Goal: Task Accomplishment & Management: Use online tool/utility

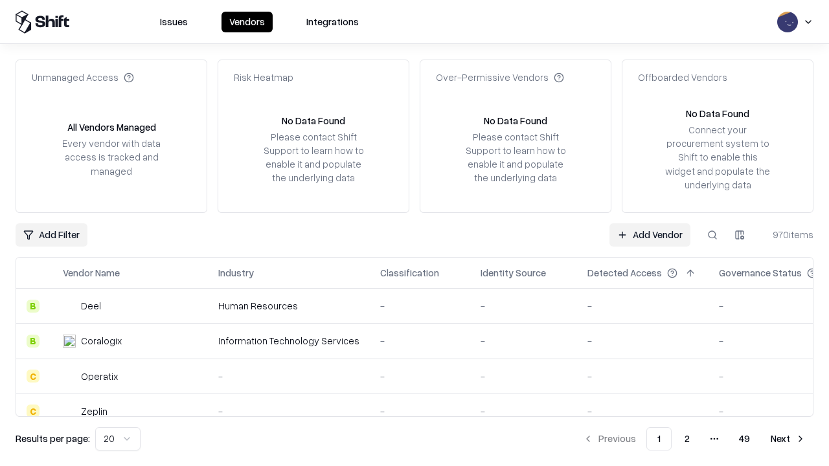
click at [649, 234] on link "Add Vendor" at bounding box center [649, 234] width 81 height 23
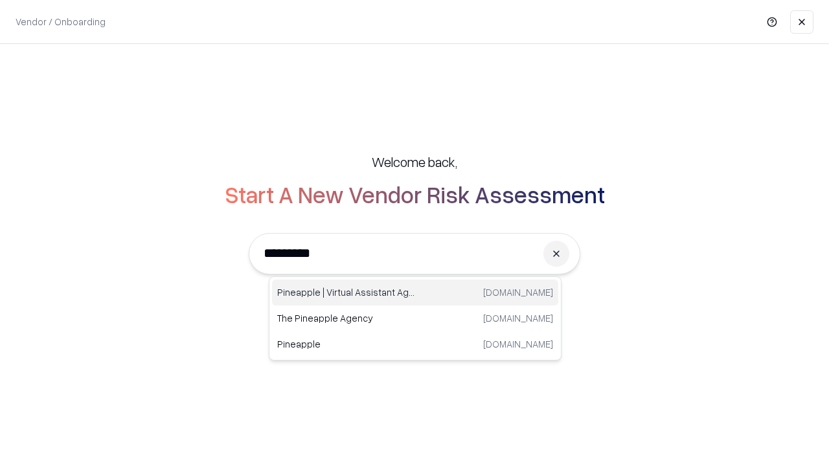
click at [415, 293] on div "Pineapple | Virtual Assistant Agency [DOMAIN_NAME]" at bounding box center [415, 293] width 286 height 26
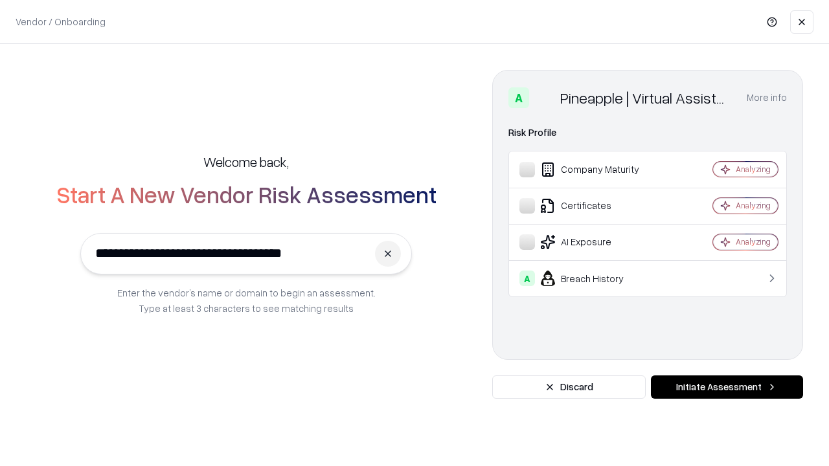
type input "**********"
click at [726, 387] on button "Initiate Assessment" at bounding box center [727, 387] width 152 height 23
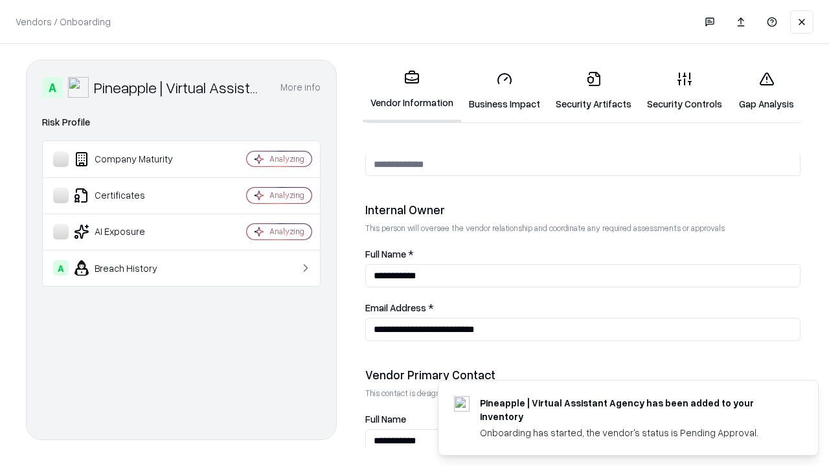
scroll to position [671, 0]
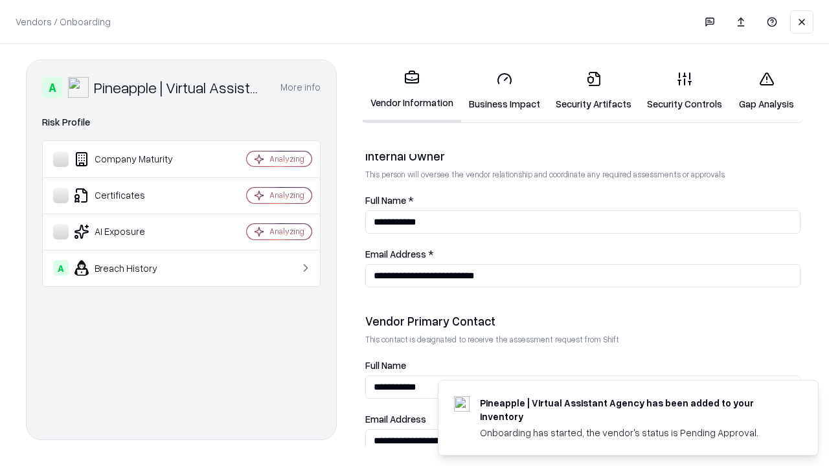
click at [593, 91] on link "Security Artifacts" at bounding box center [593, 91] width 91 height 60
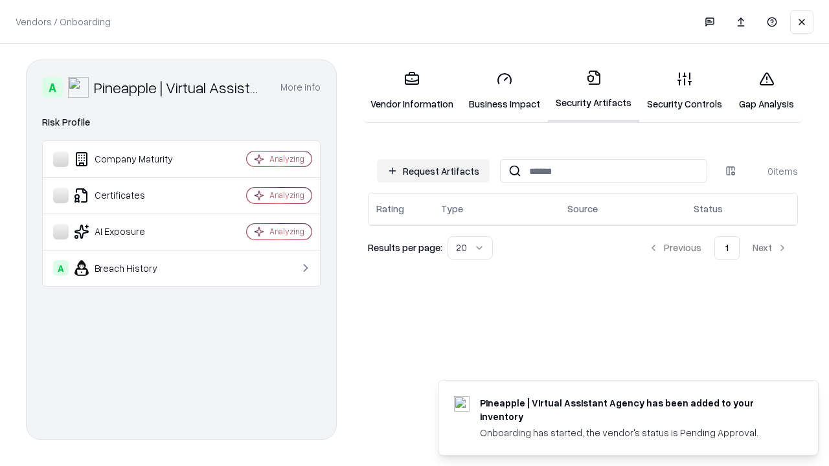
click at [433, 171] on button "Request Artifacts" at bounding box center [433, 170] width 113 height 23
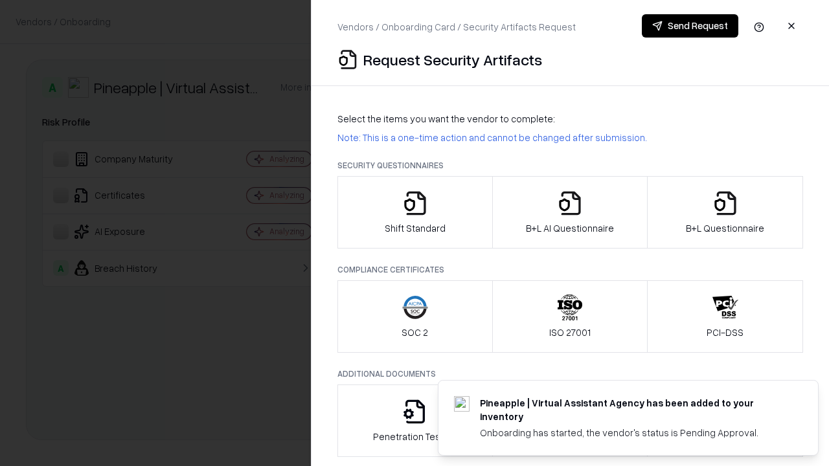
click at [725, 212] on icon "button" at bounding box center [725, 203] width 26 height 26
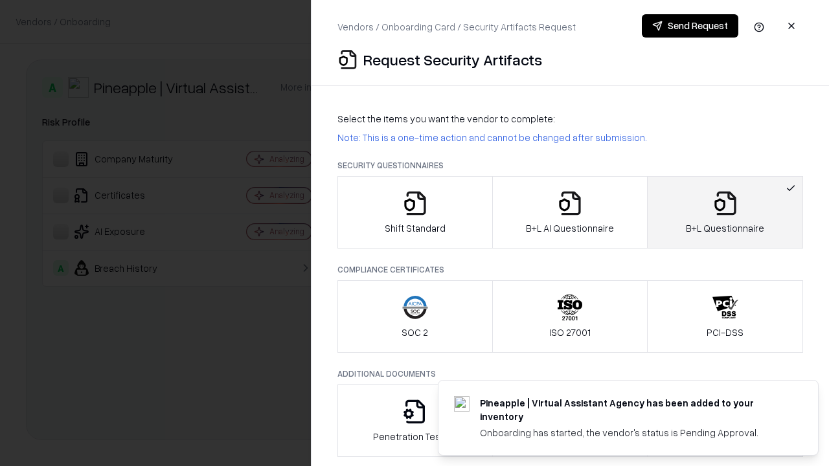
click at [569, 212] on icon "button" at bounding box center [570, 203] width 26 height 26
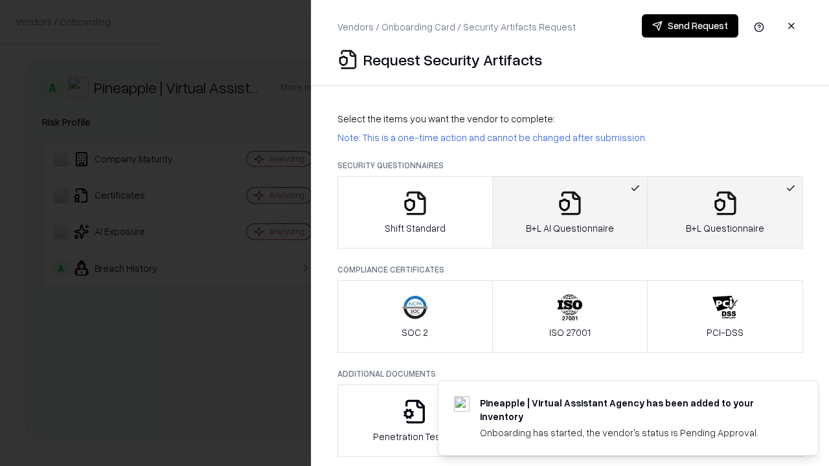
click at [690, 26] on button "Send Request" at bounding box center [690, 25] width 96 height 23
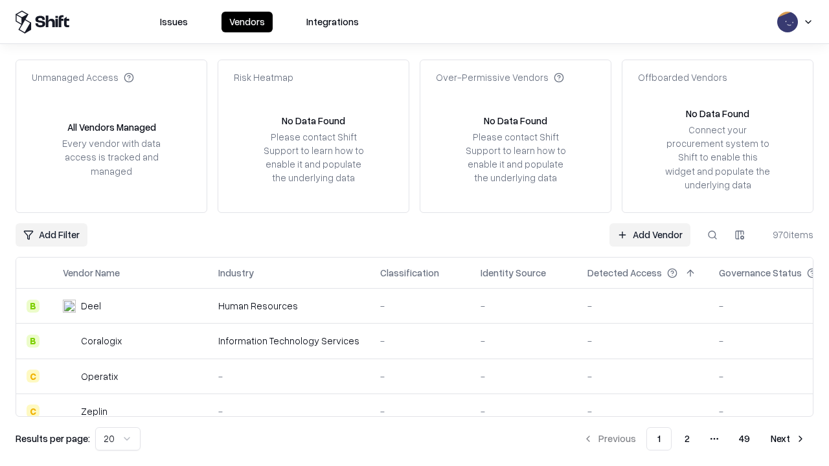
click at [712, 234] on button at bounding box center [712, 234] width 23 height 23
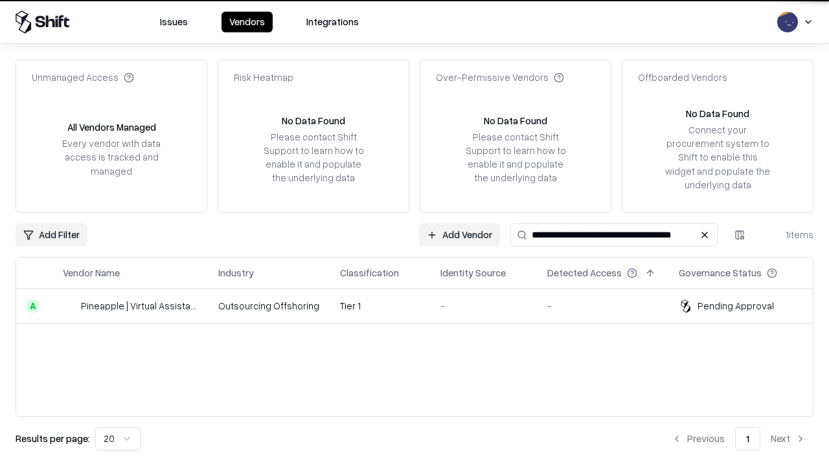
type input "**********"
click at [422, 306] on td "Tier 1" at bounding box center [380, 306] width 100 height 35
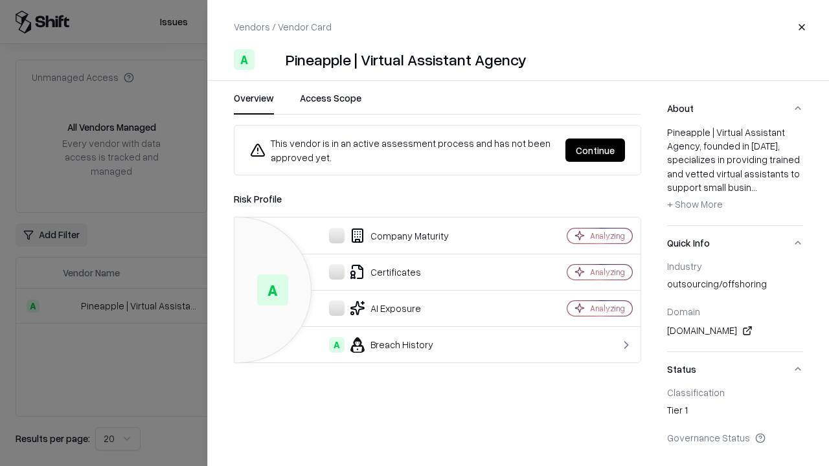
click at [595, 150] on button "Continue" at bounding box center [595, 150] width 60 height 23
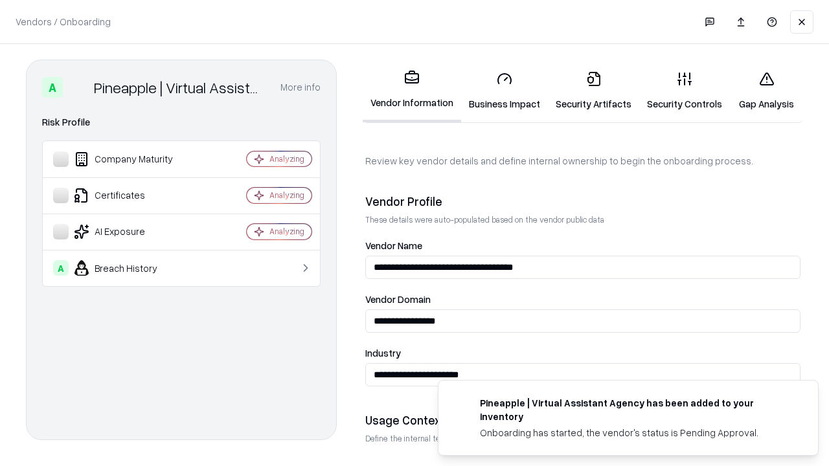
click at [593, 91] on link "Security Artifacts" at bounding box center [593, 91] width 91 height 60
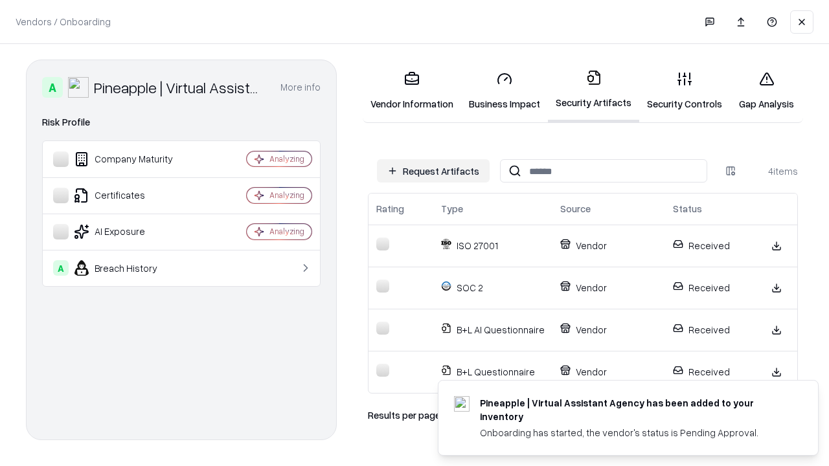
click at [766, 91] on link "Gap Analysis" at bounding box center [766, 91] width 73 height 60
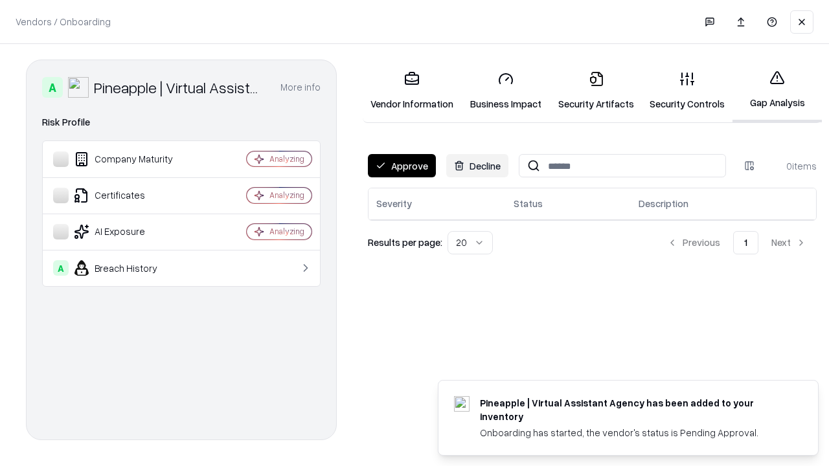
click at [401, 166] on button "Approve" at bounding box center [402, 165] width 68 height 23
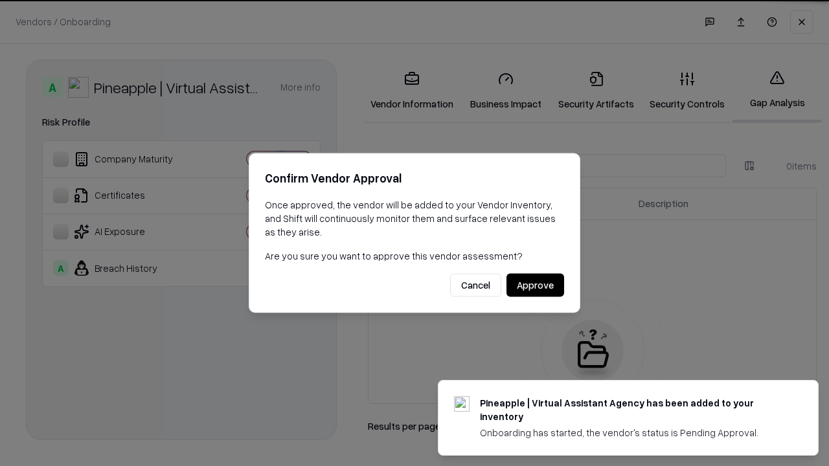
click at [535, 285] on button "Approve" at bounding box center [535, 285] width 58 height 23
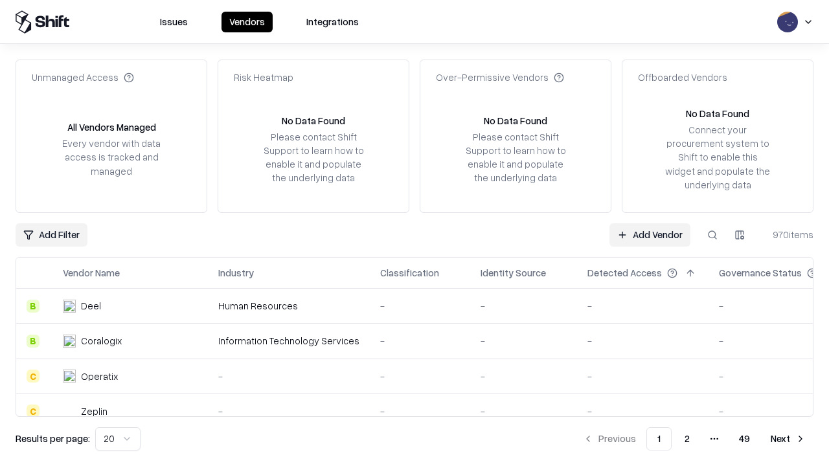
type input "**********"
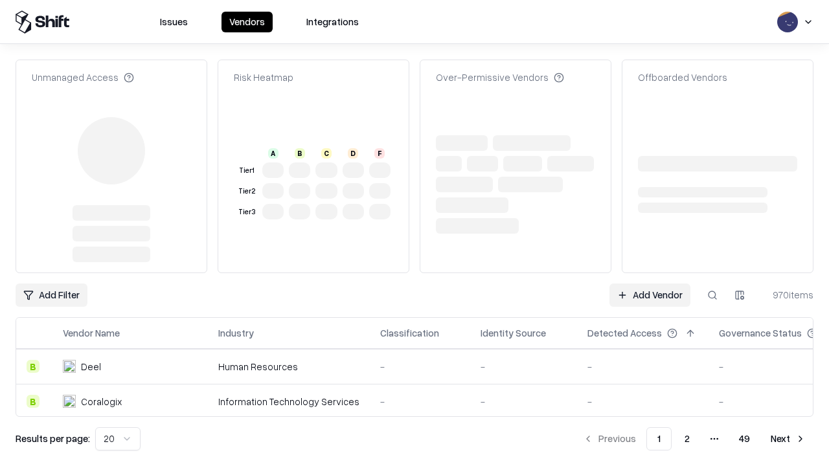
click at [649, 295] on link "Add Vendor" at bounding box center [649, 295] width 81 height 23
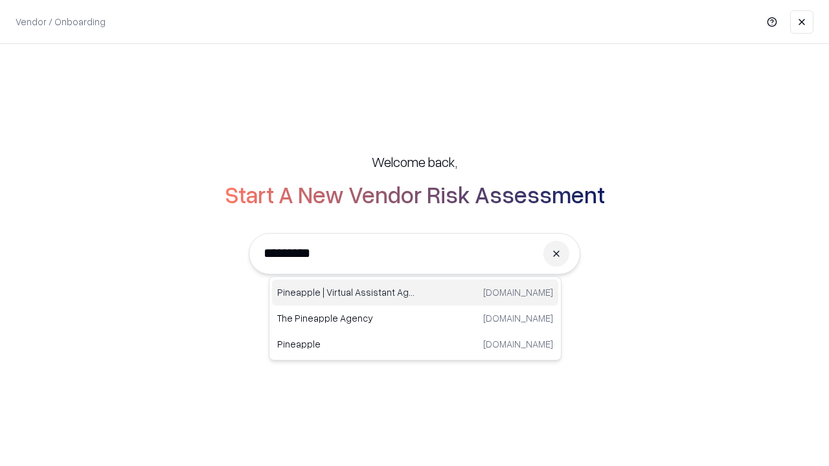
click at [415, 293] on div "Pineapple | Virtual Assistant Agency [DOMAIN_NAME]" at bounding box center [415, 293] width 286 height 26
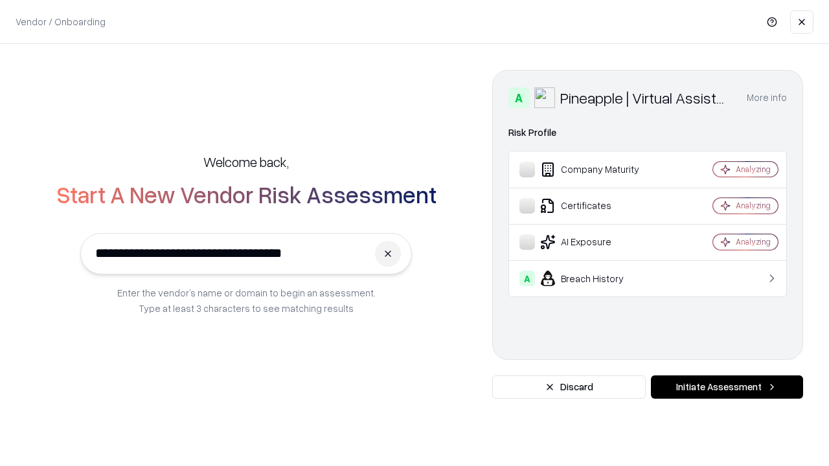
type input "**********"
click at [726, 387] on button "Initiate Assessment" at bounding box center [727, 387] width 152 height 23
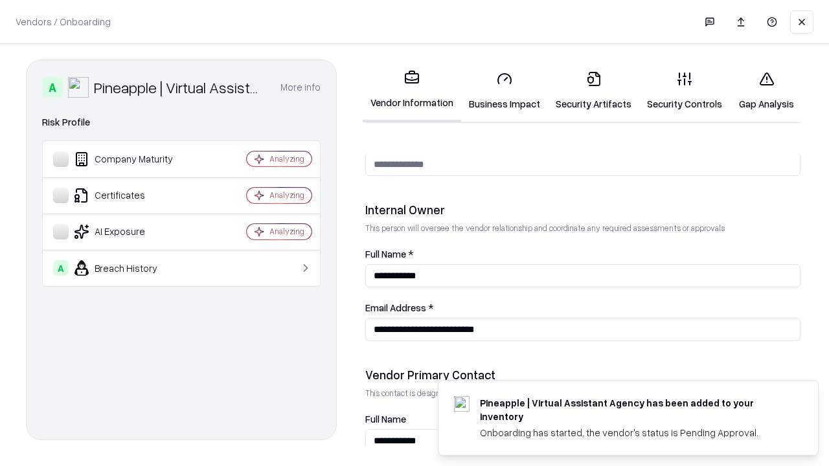
scroll to position [671, 0]
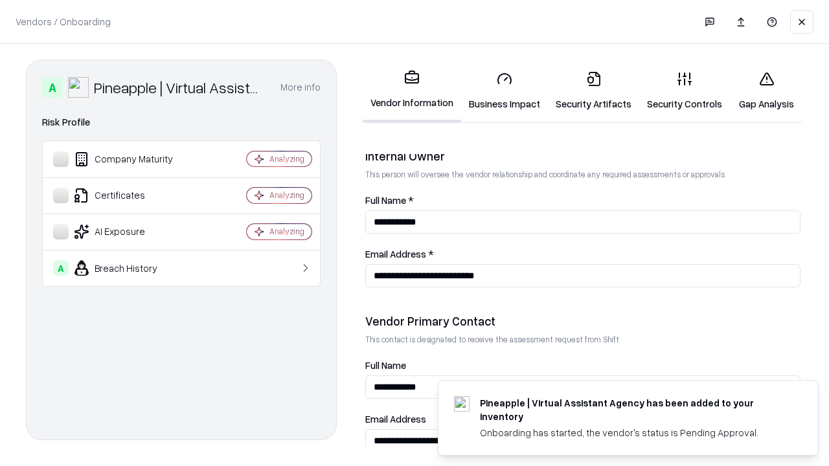
click at [766, 91] on link "Gap Analysis" at bounding box center [766, 91] width 73 height 60
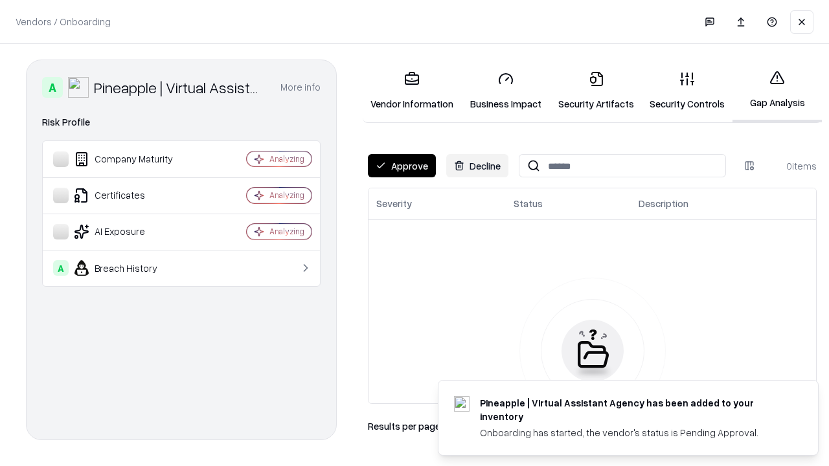
click at [401, 166] on button "Approve" at bounding box center [402, 165] width 68 height 23
